Goal: Information Seeking & Learning: Learn about a topic

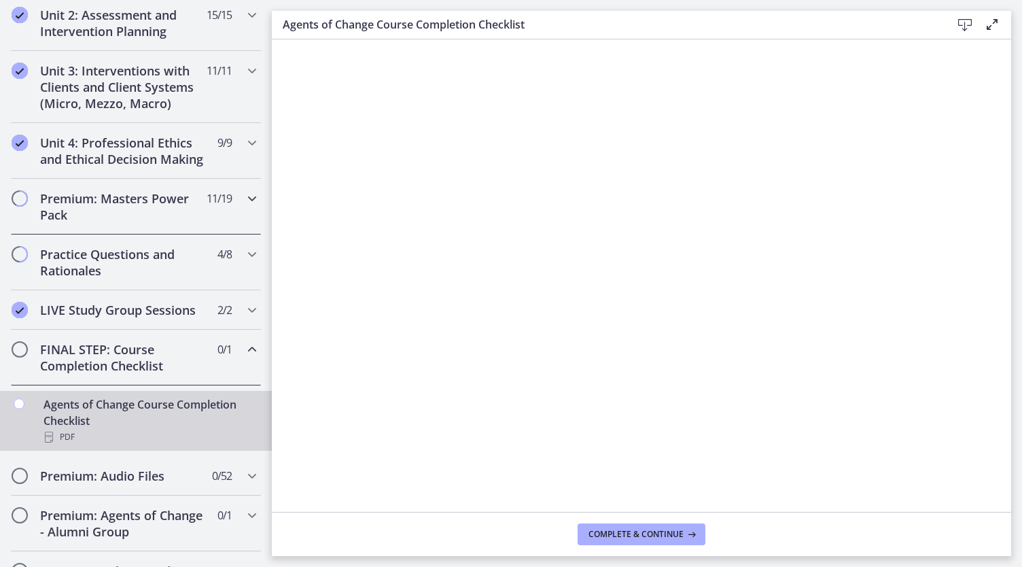
scroll to position [611, 0]
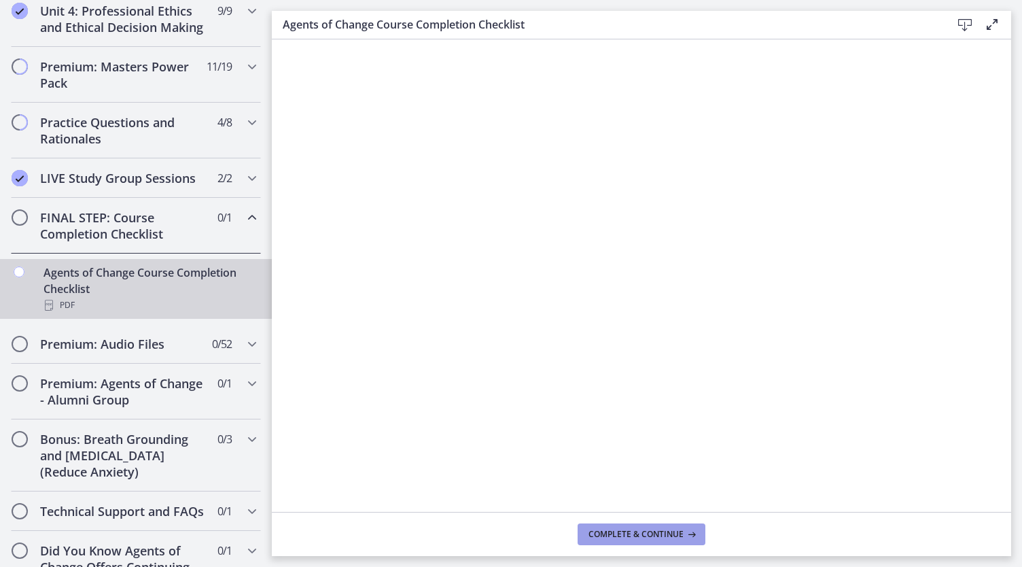
click at [643, 541] on button "Complete & continue" at bounding box center [641, 534] width 128 height 22
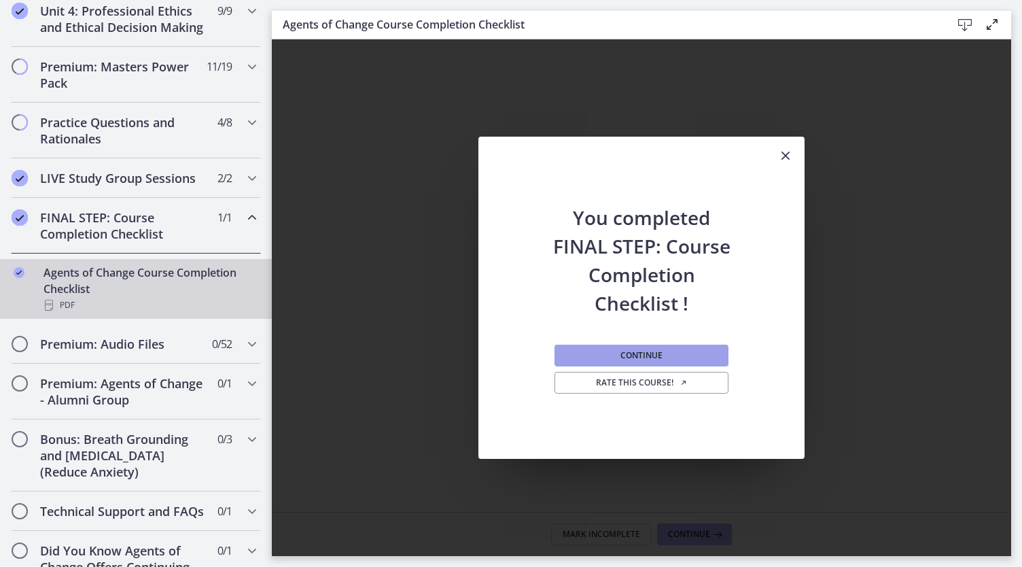
click at [642, 354] on span "Continue" at bounding box center [641, 355] width 42 height 11
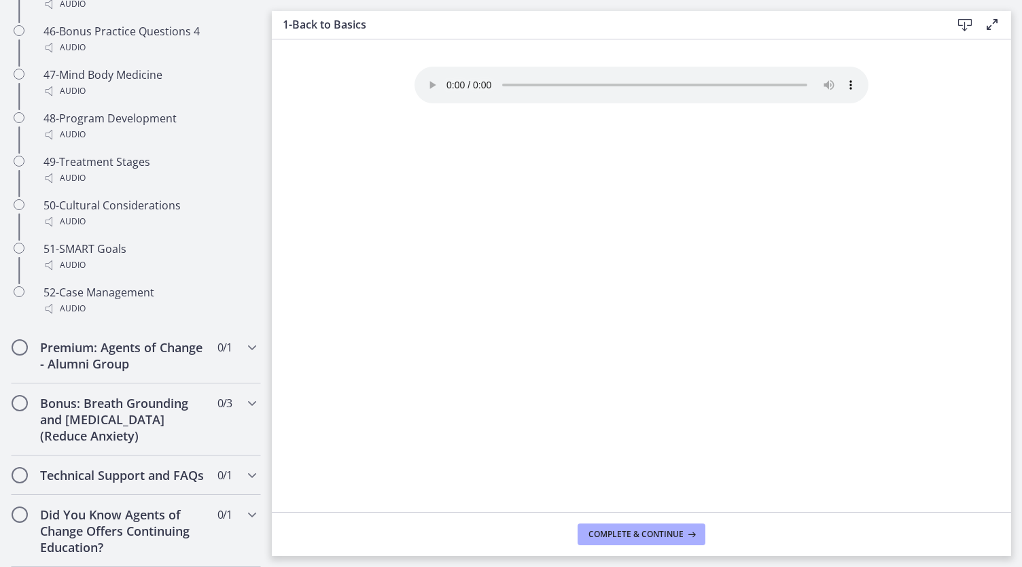
scroll to position [2939, 0]
click at [139, 348] on h2 "Premium: Agents of Change - Alumni Group" at bounding box center [123, 355] width 166 height 33
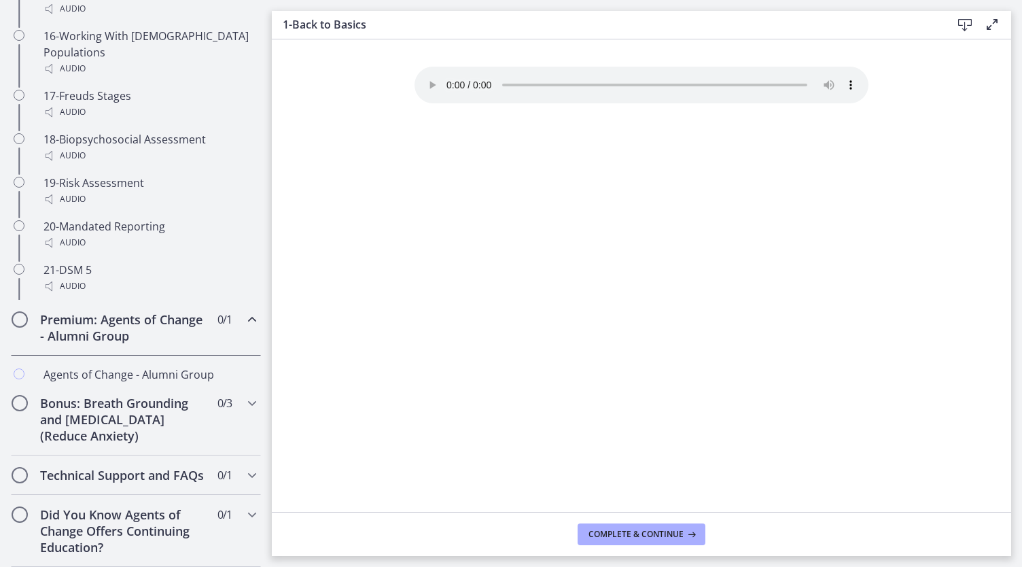
scroll to position [656, 0]
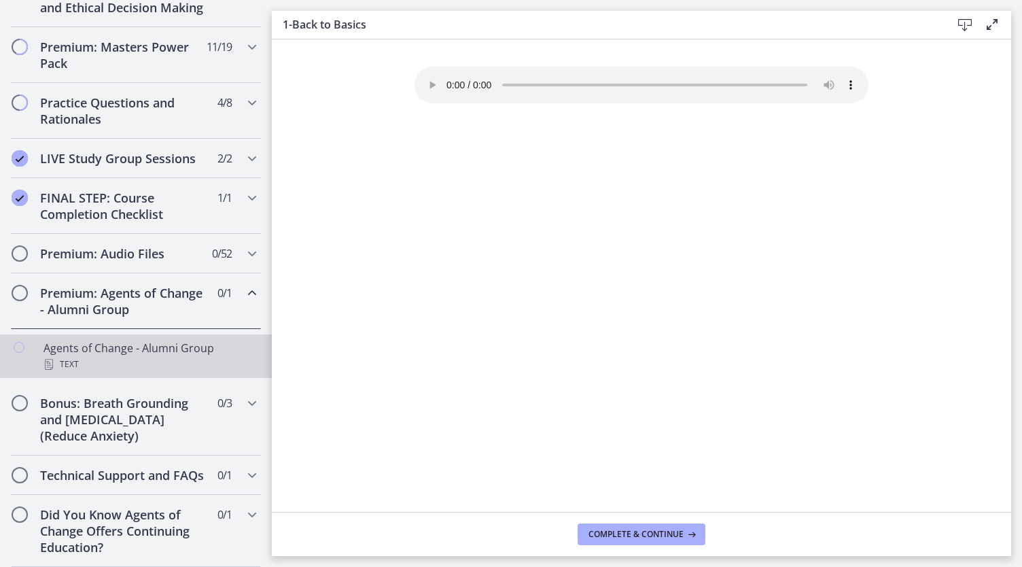
click at [118, 356] on div "Text" at bounding box center [149, 364] width 212 height 16
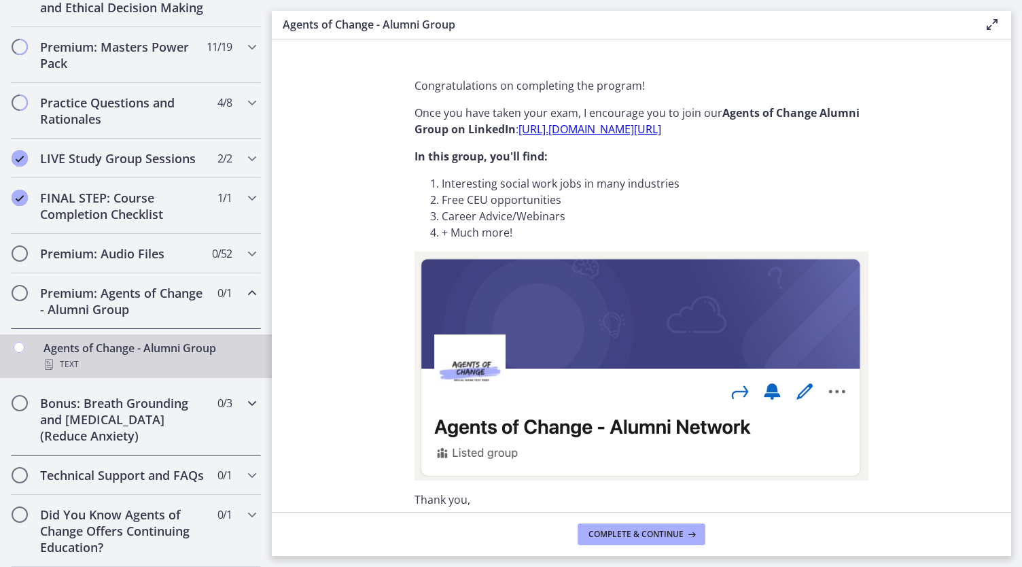
click at [86, 395] on h2 "Bonus: Breath Grounding and [MEDICAL_DATA] (Reduce Anxiety)" at bounding box center [123, 419] width 166 height 49
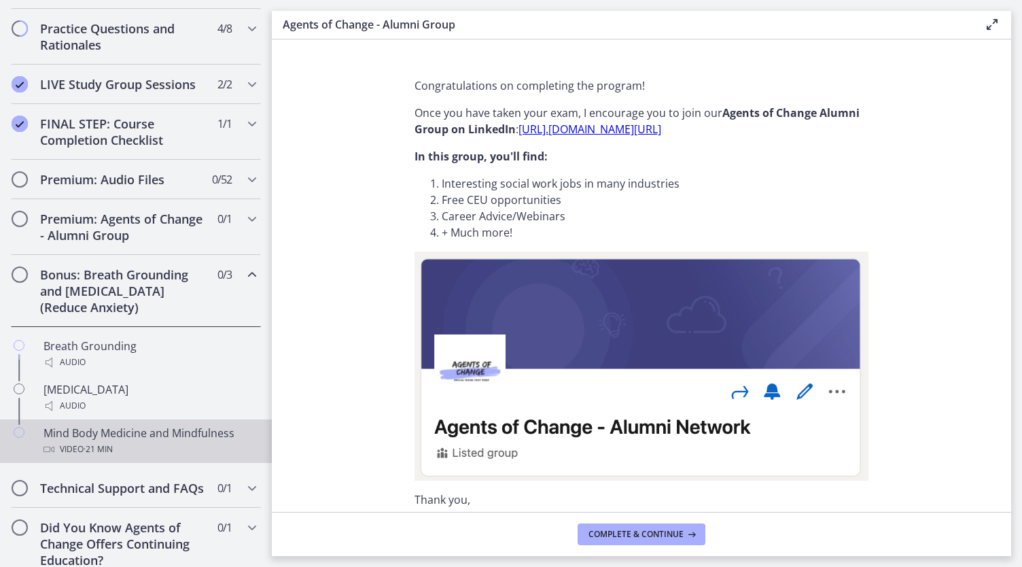
scroll to position [743, 0]
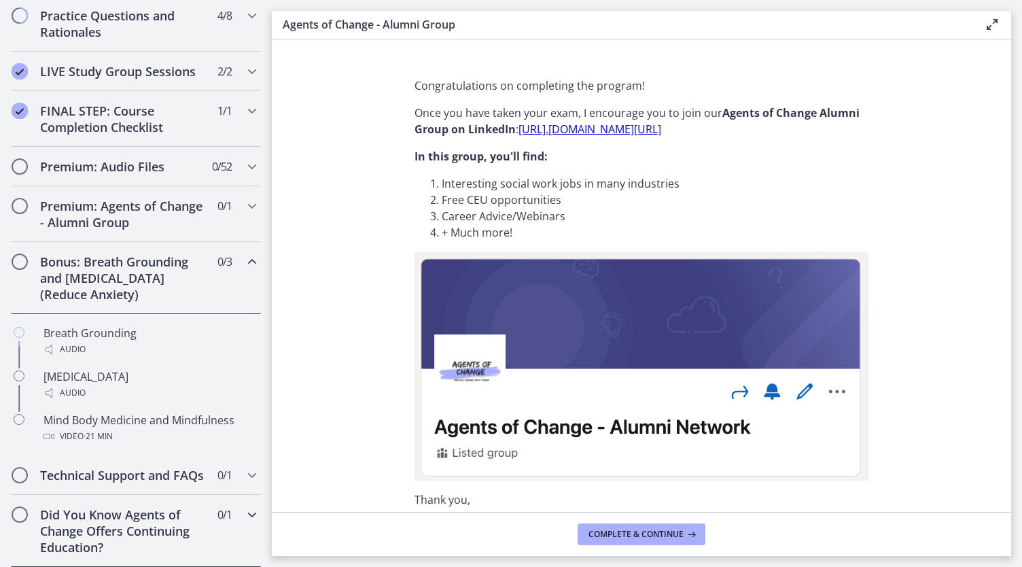
click at [143, 521] on h2 "Did You Know Agents of Change Offers Continuing Education?" at bounding box center [123, 530] width 166 height 49
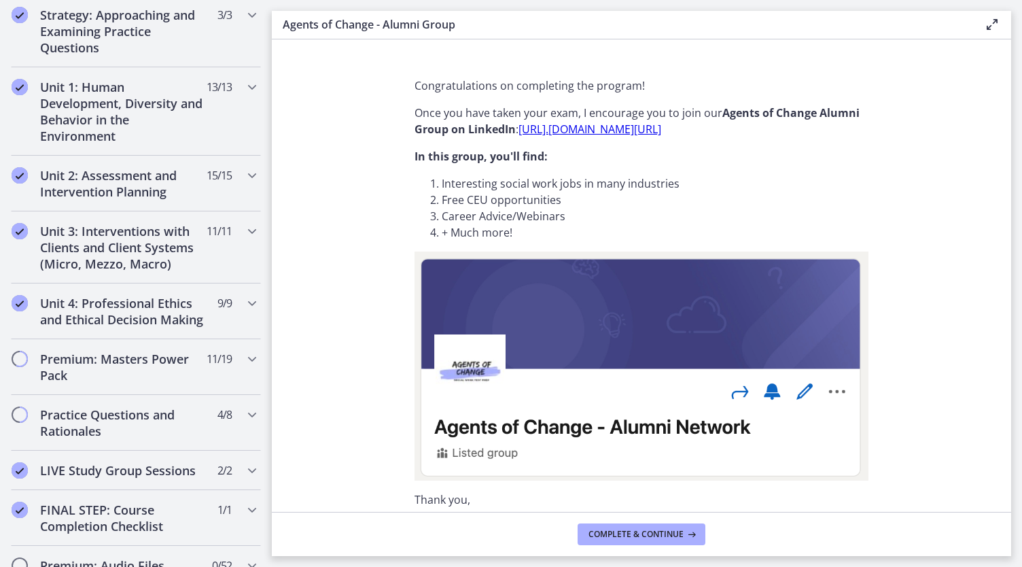
scroll to position [0, 0]
